Goal: Task Accomplishment & Management: Manage account settings

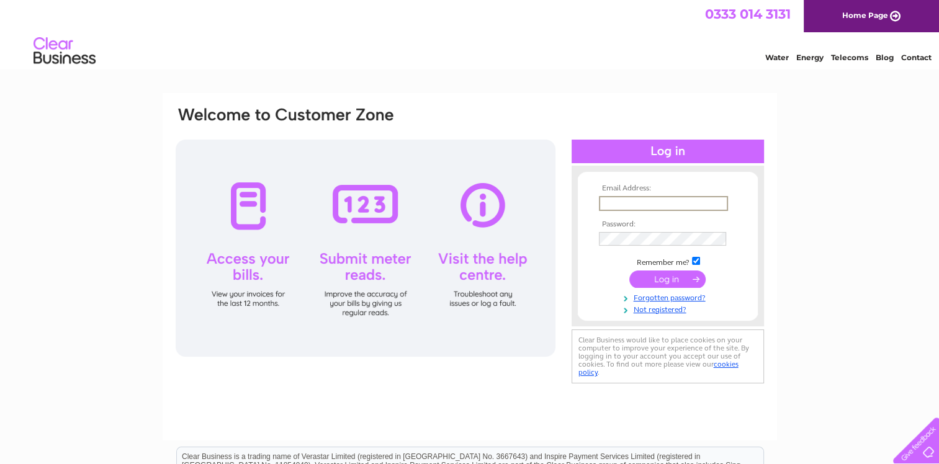
click at [636, 203] on input "text" at bounding box center [663, 203] width 129 height 15
type input "alison@namspe.co.uk"
click at [670, 280] on input "submit" at bounding box center [667, 278] width 76 height 17
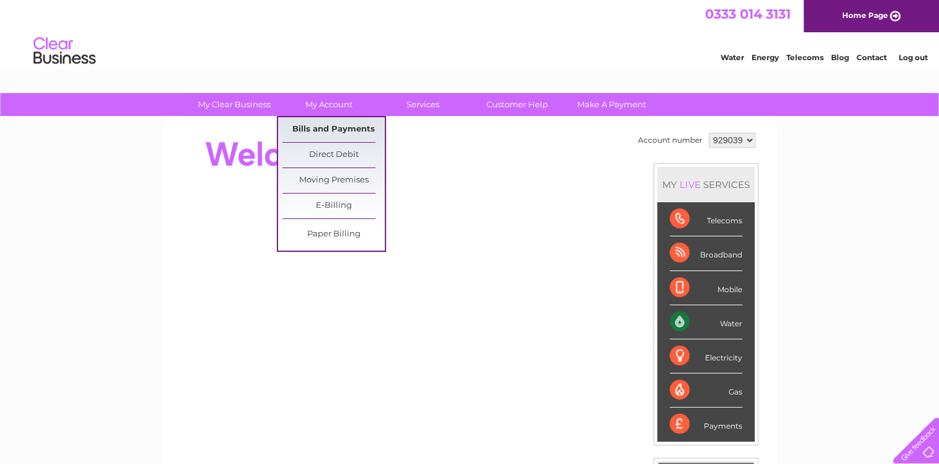
click at [320, 131] on link "Bills and Payments" at bounding box center [333, 129] width 102 height 25
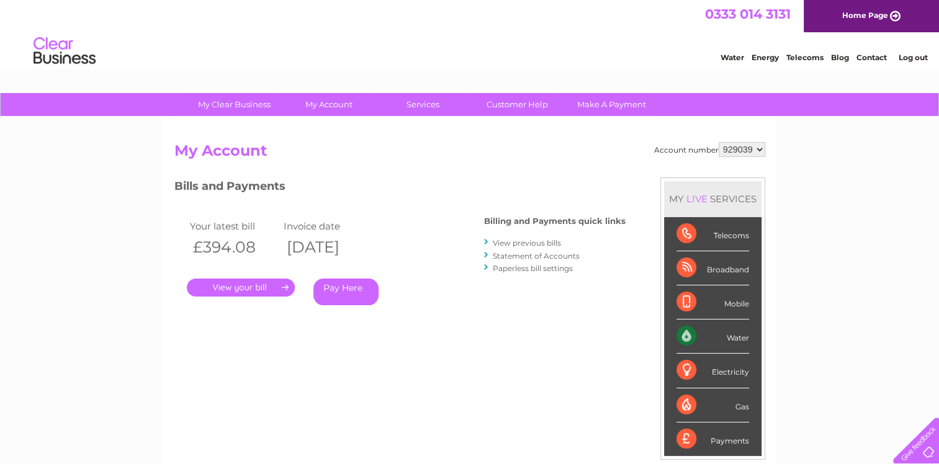
click at [237, 285] on link "." at bounding box center [241, 288] width 108 height 18
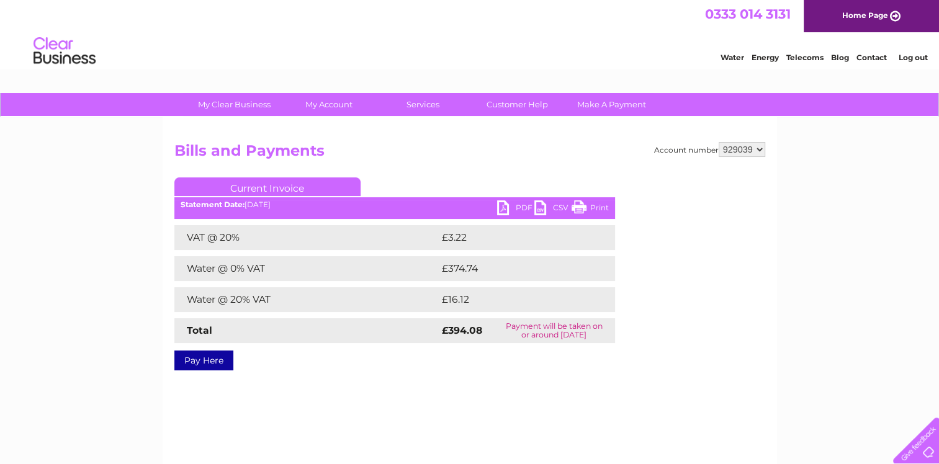
click at [503, 205] on link "PDF" at bounding box center [515, 209] width 37 height 18
click at [912, 57] on link "Log out" at bounding box center [912, 57] width 29 height 9
